Goal: Navigation & Orientation: Find specific page/section

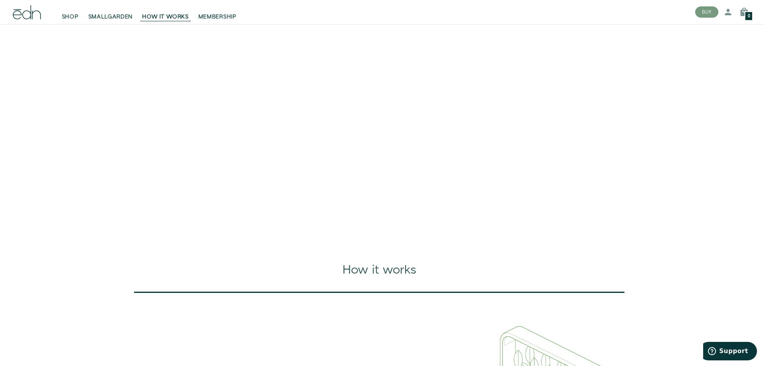
scroll to position [80, 0]
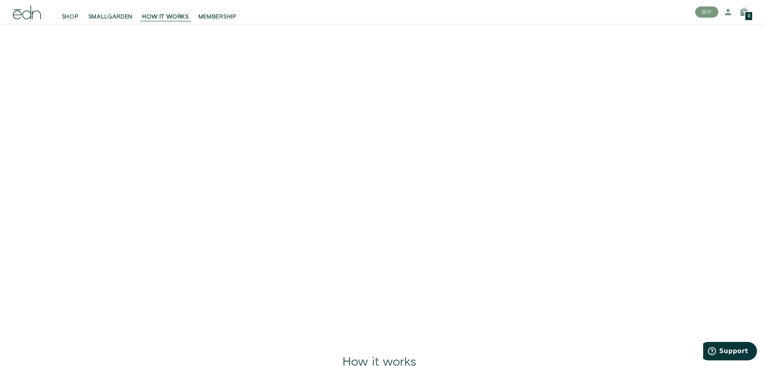
drag, startPoint x: 432, startPoint y: 313, endPoint x: 256, endPoint y: 191, distance: 213.7
click at [256, 191] on video at bounding box center [382, 151] width 765 height 383
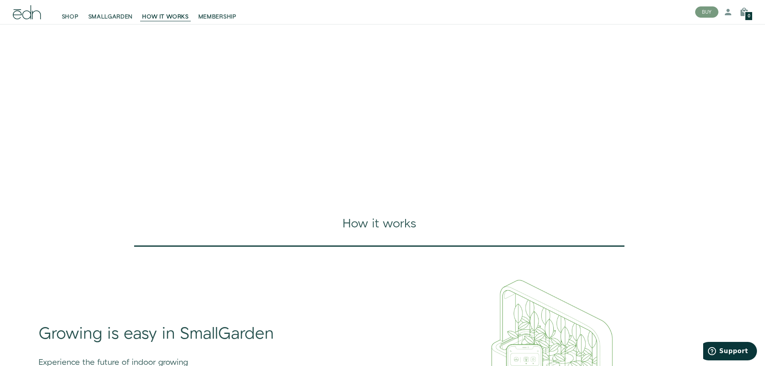
scroll to position [0, 0]
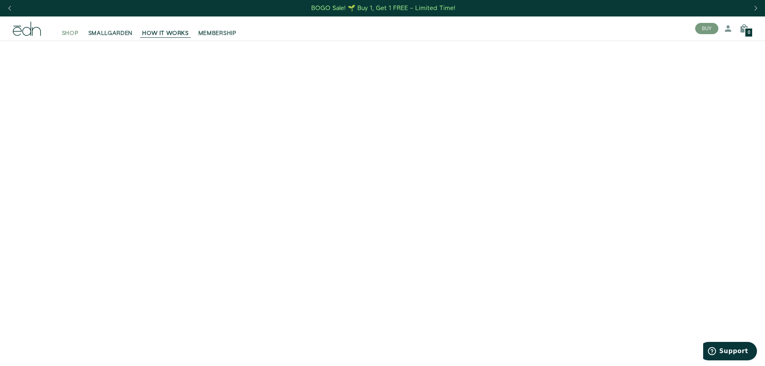
click at [72, 35] on span "SHOP" at bounding box center [70, 33] width 17 height 8
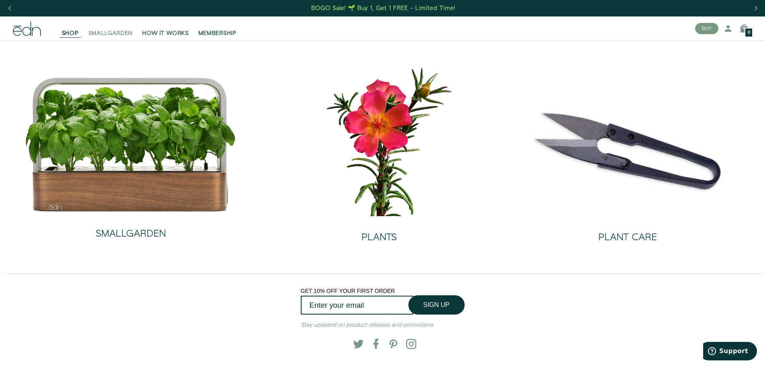
click at [124, 33] on span "SMALLGARDEN" at bounding box center [110, 33] width 45 height 8
